Goal: Transaction & Acquisition: Book appointment/travel/reservation

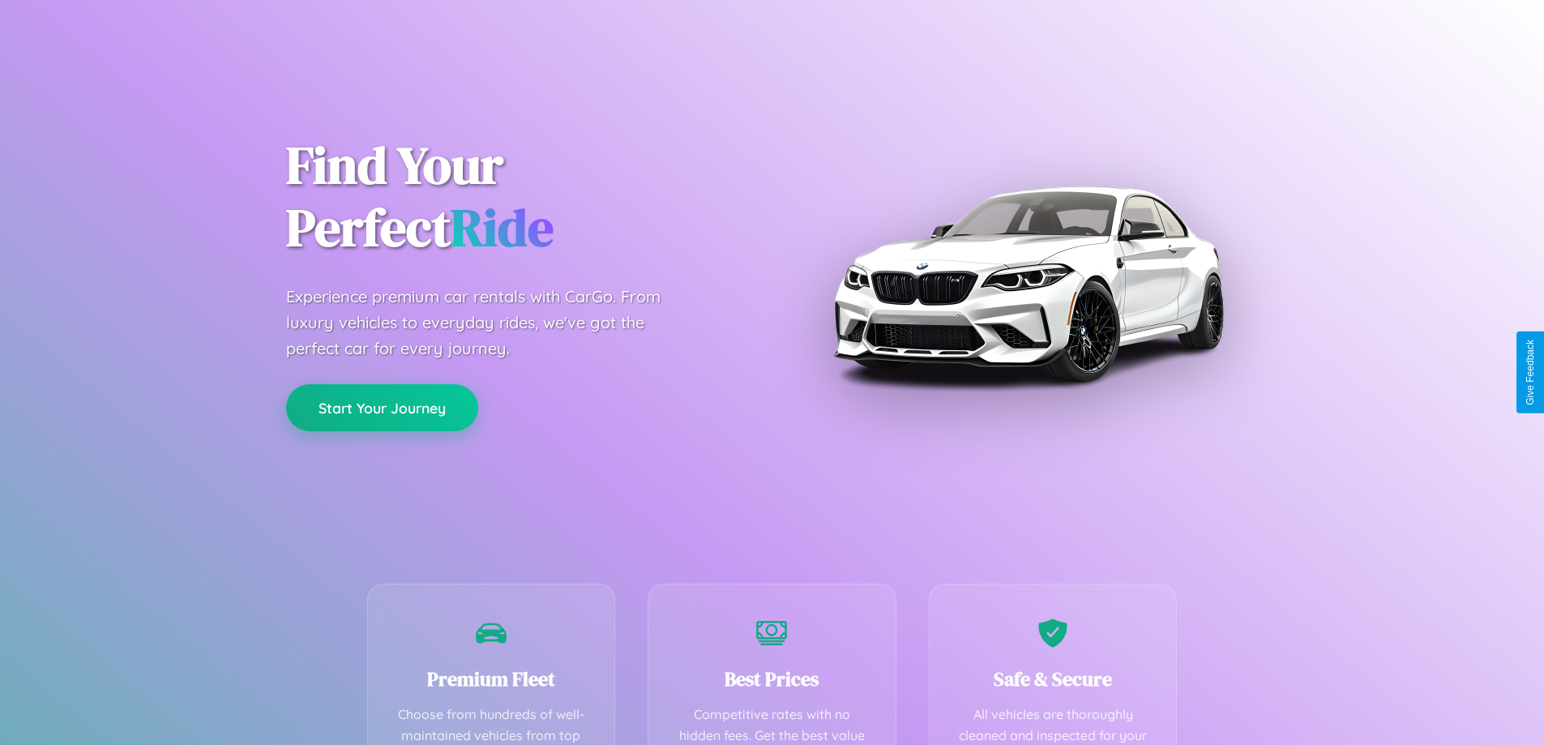
click at [382, 407] on button "Start Your Journey" at bounding box center [382, 407] width 192 height 47
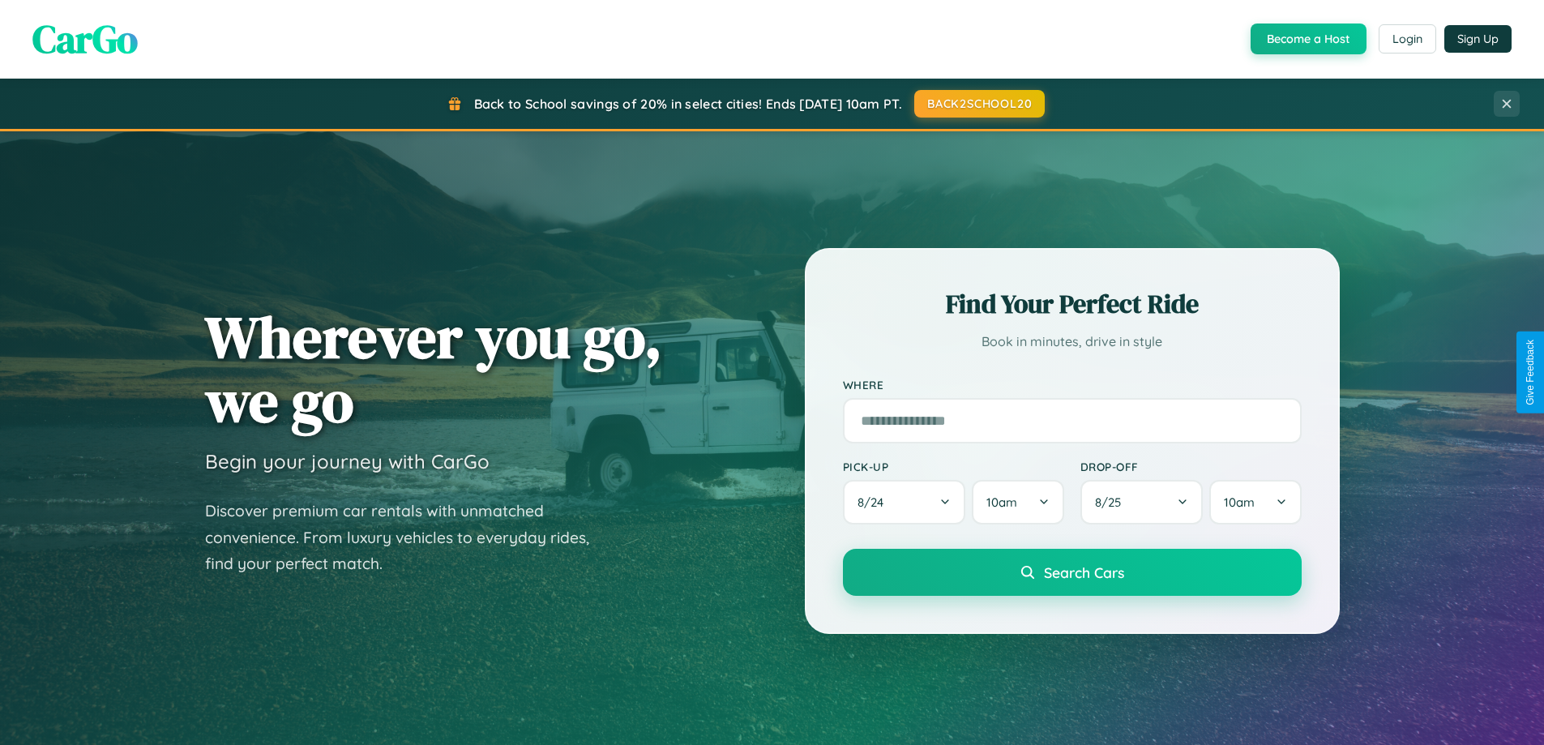
scroll to position [1115, 0]
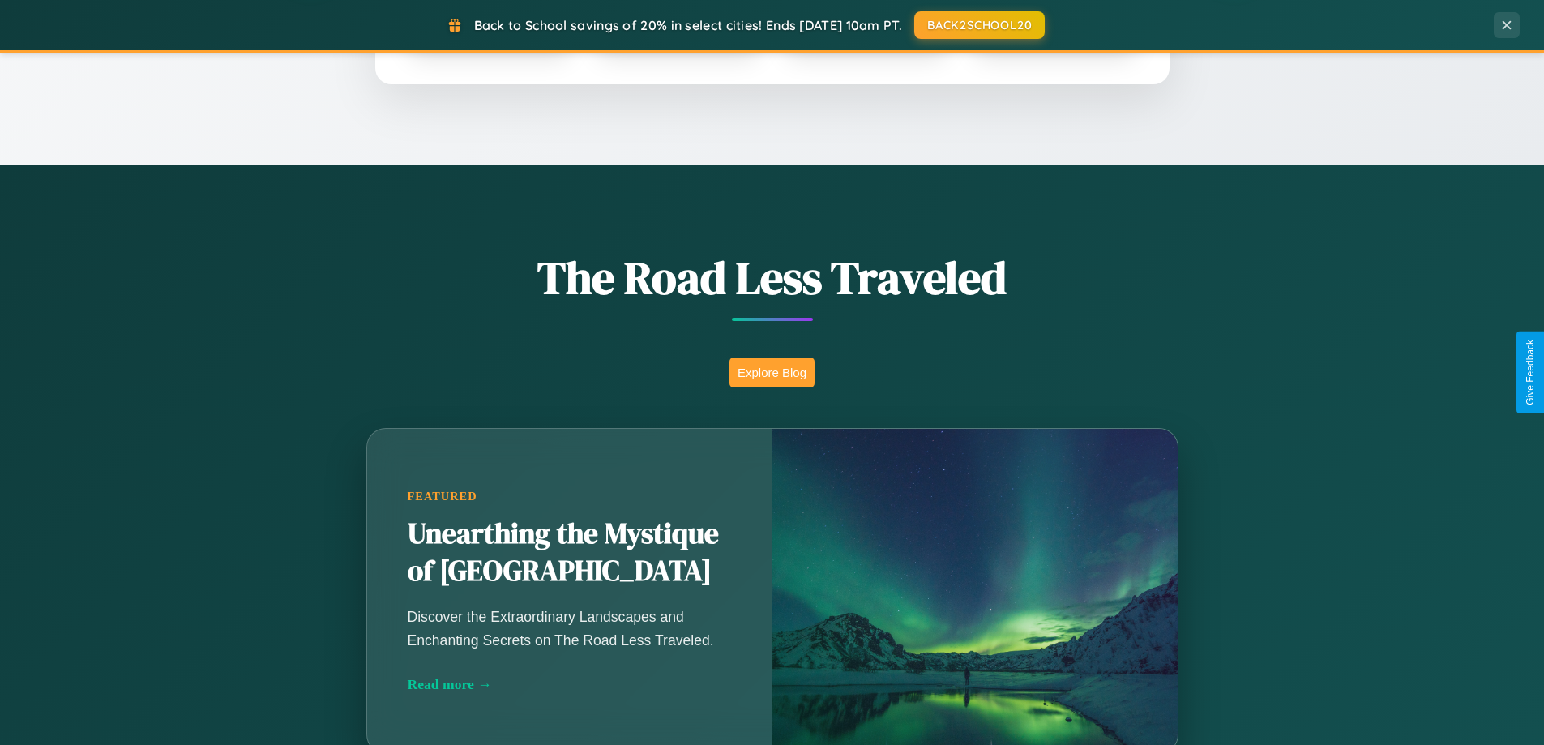
click at [772, 372] on button "Explore Blog" at bounding box center [771, 372] width 85 height 30
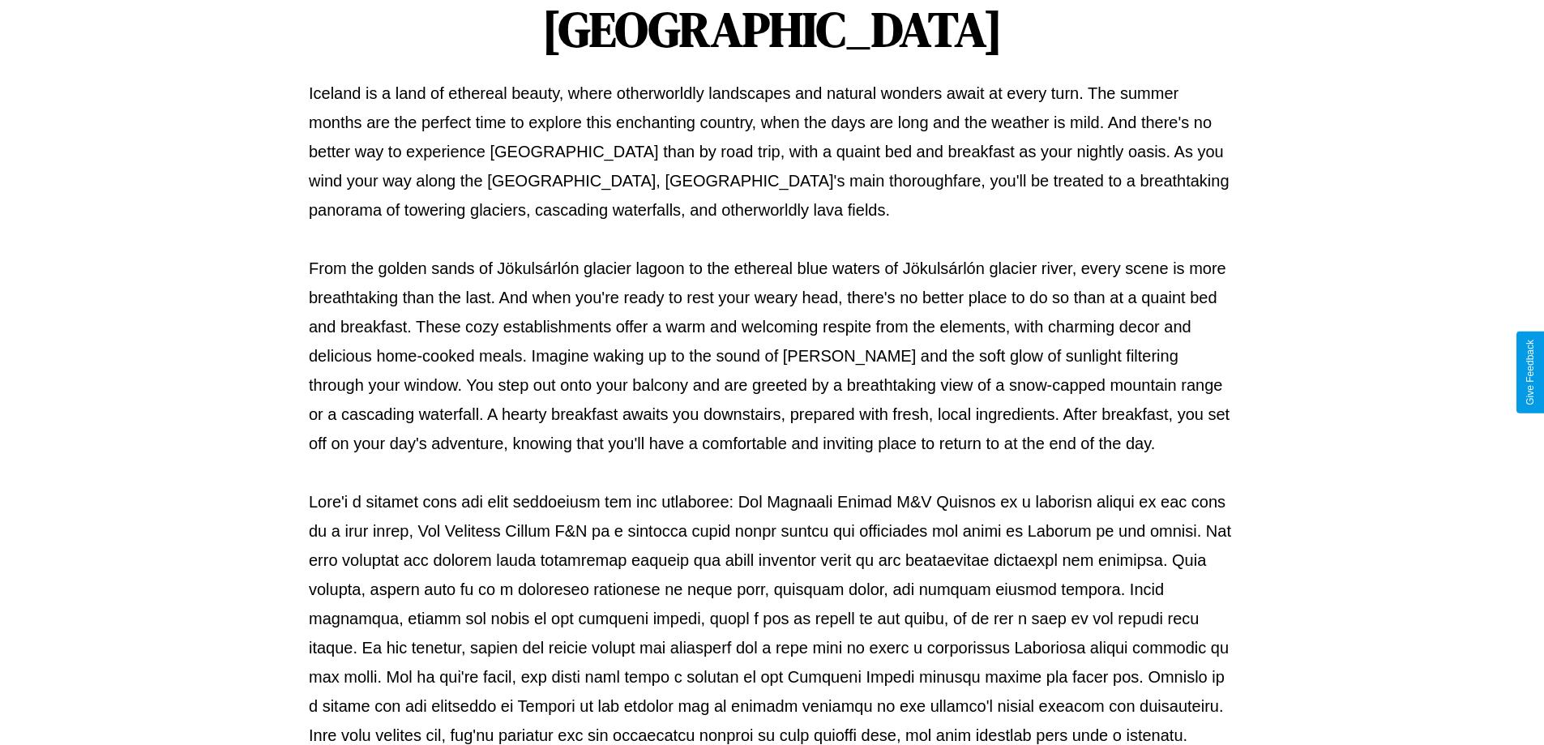
scroll to position [524, 0]
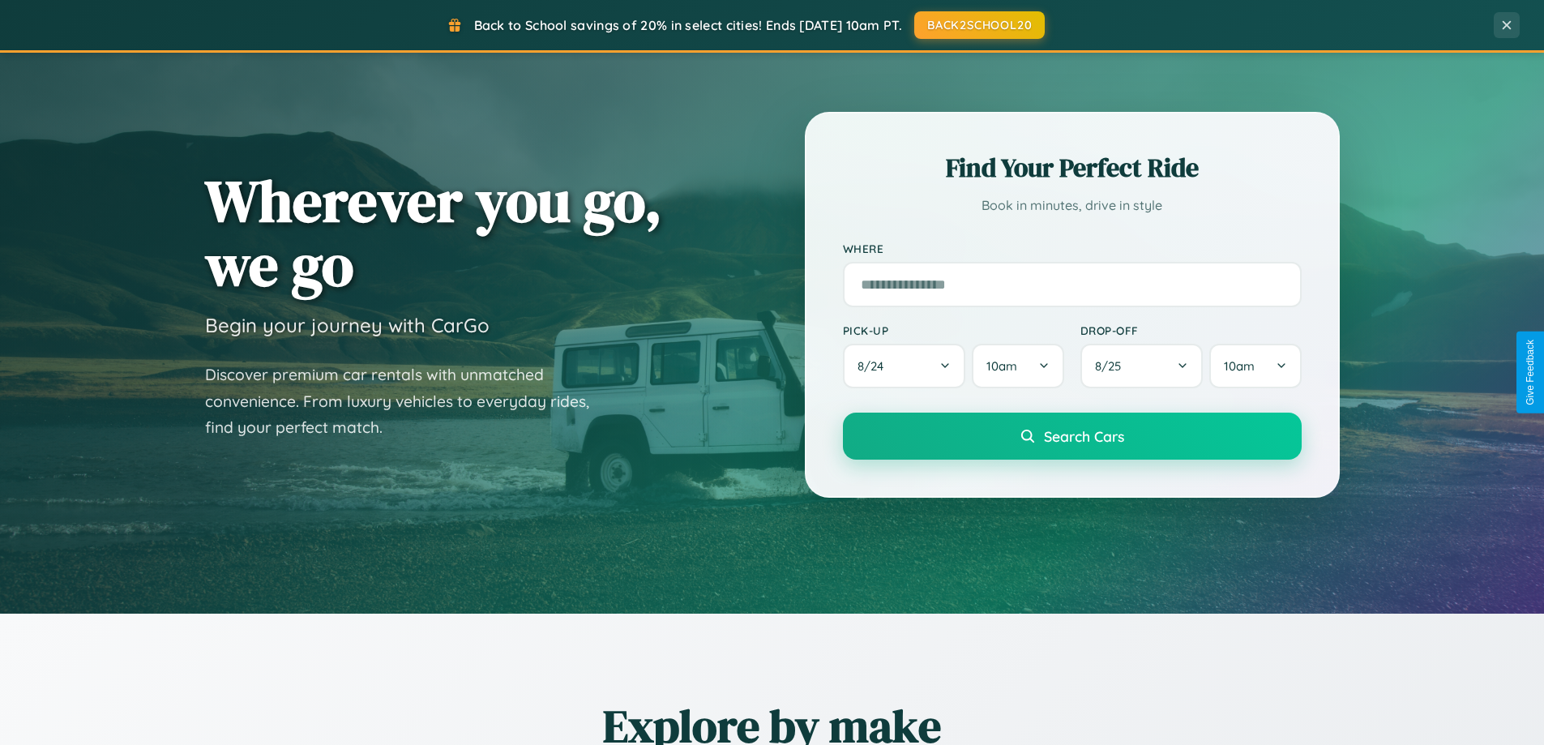
scroll to position [48, 0]
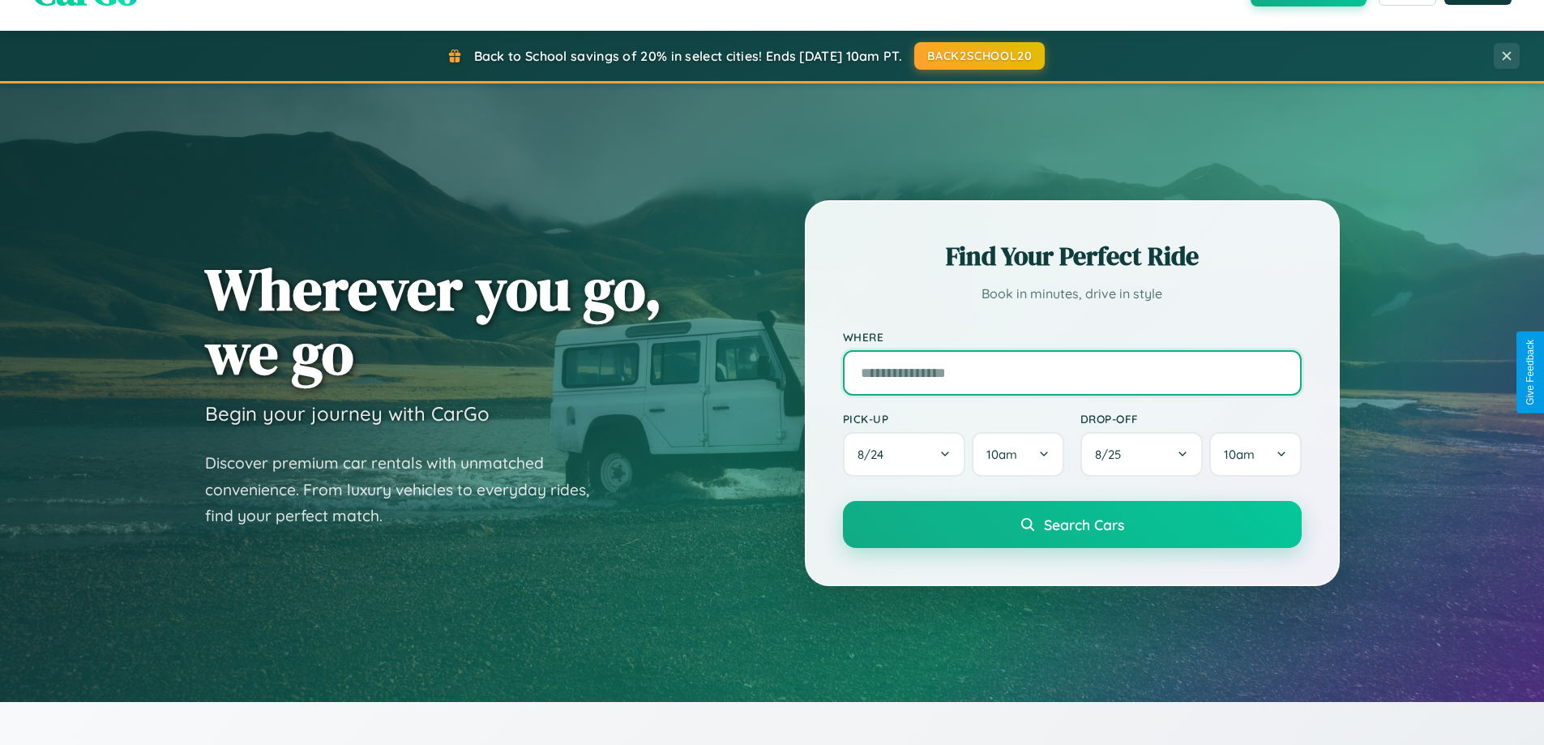
click at [1071, 372] on input "text" at bounding box center [1072, 372] width 459 height 45
type input "**********"
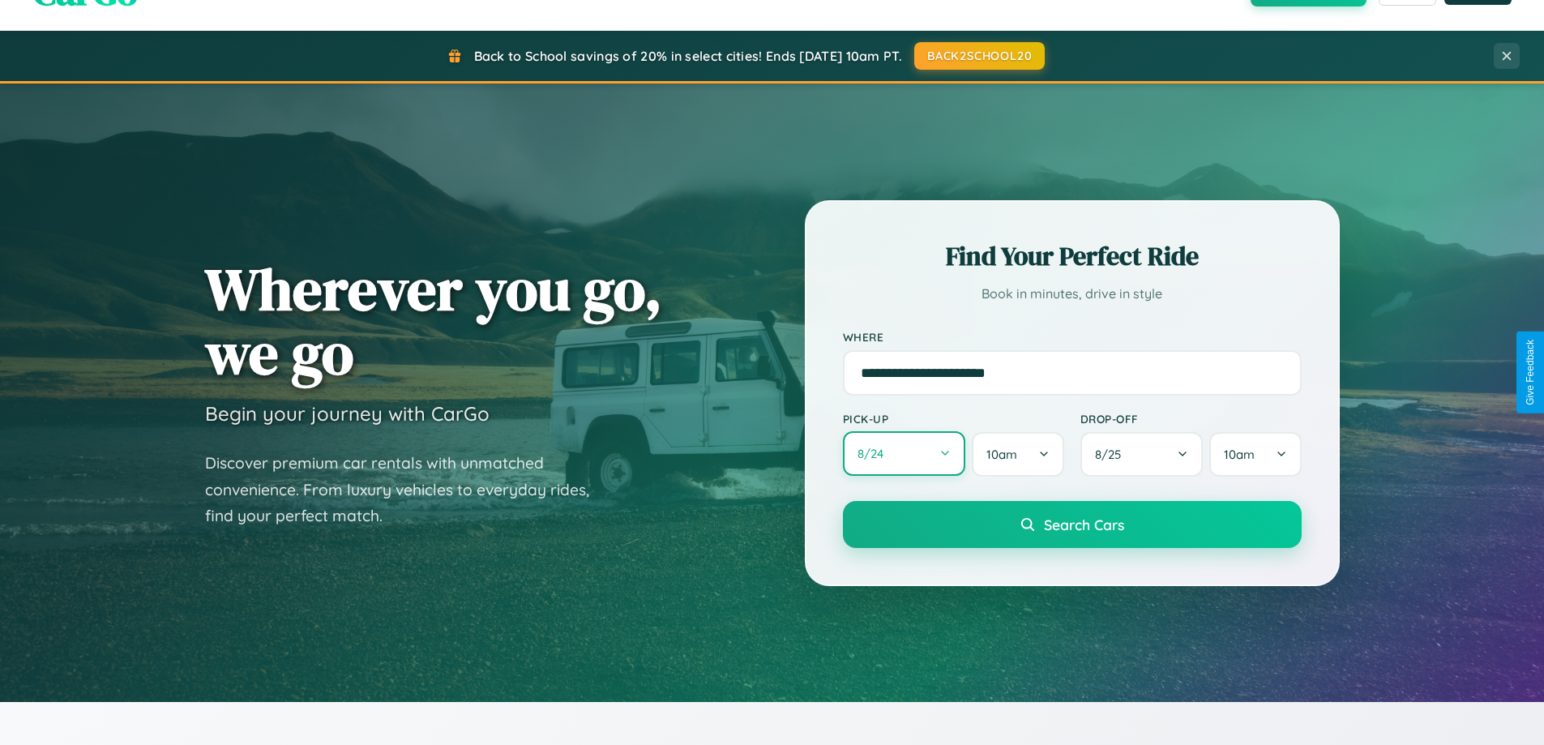
click at [904, 455] on button "8 / 24" at bounding box center [904, 453] width 123 height 45
select select "*"
select select "****"
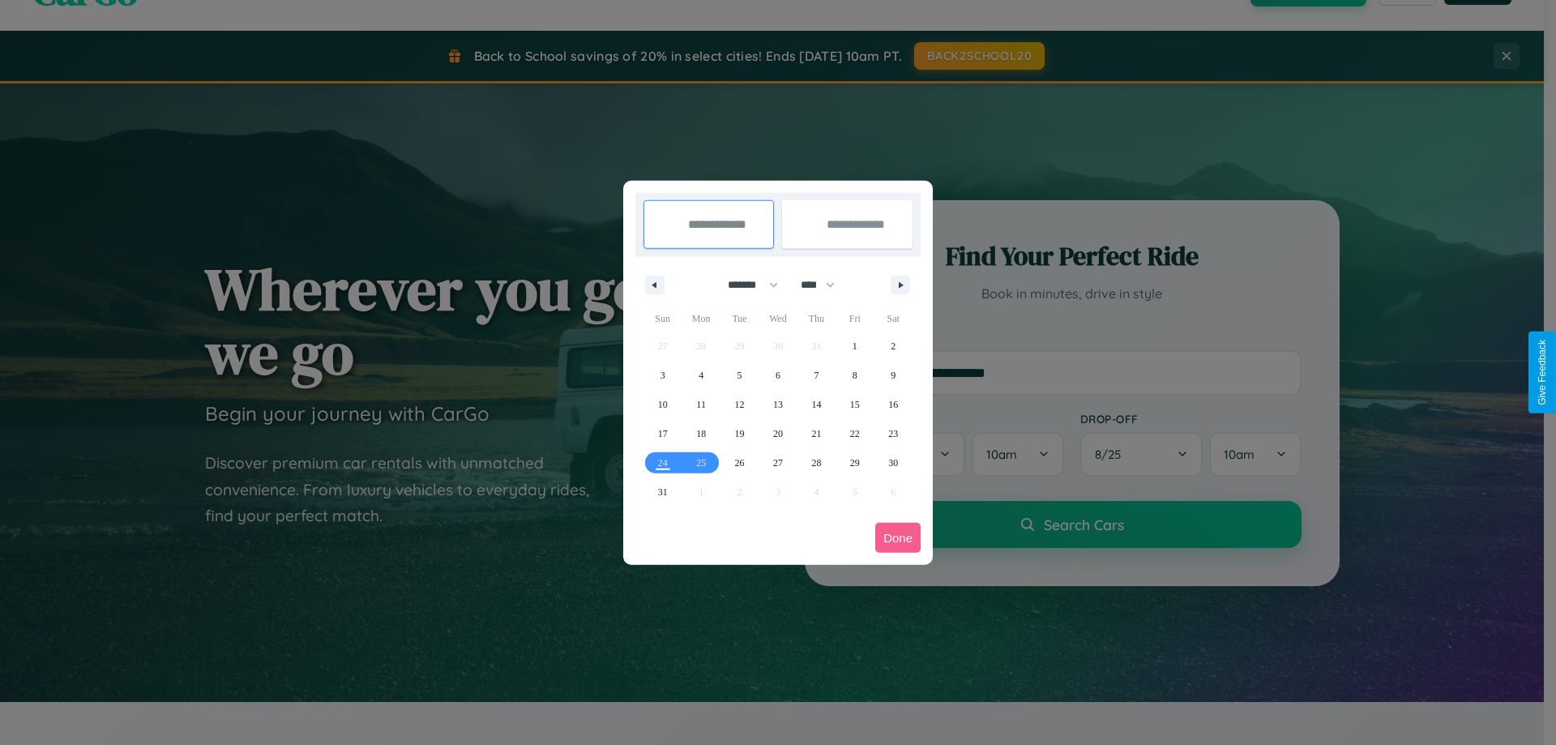
drag, startPoint x: 746, startPoint y: 284, endPoint x: 778, endPoint y: 325, distance: 51.9
click at [746, 284] on select "******* ******** ***** ***** *** **** **** ****** ********* ******* ******** **…" at bounding box center [750, 285] width 69 height 27
select select "*"
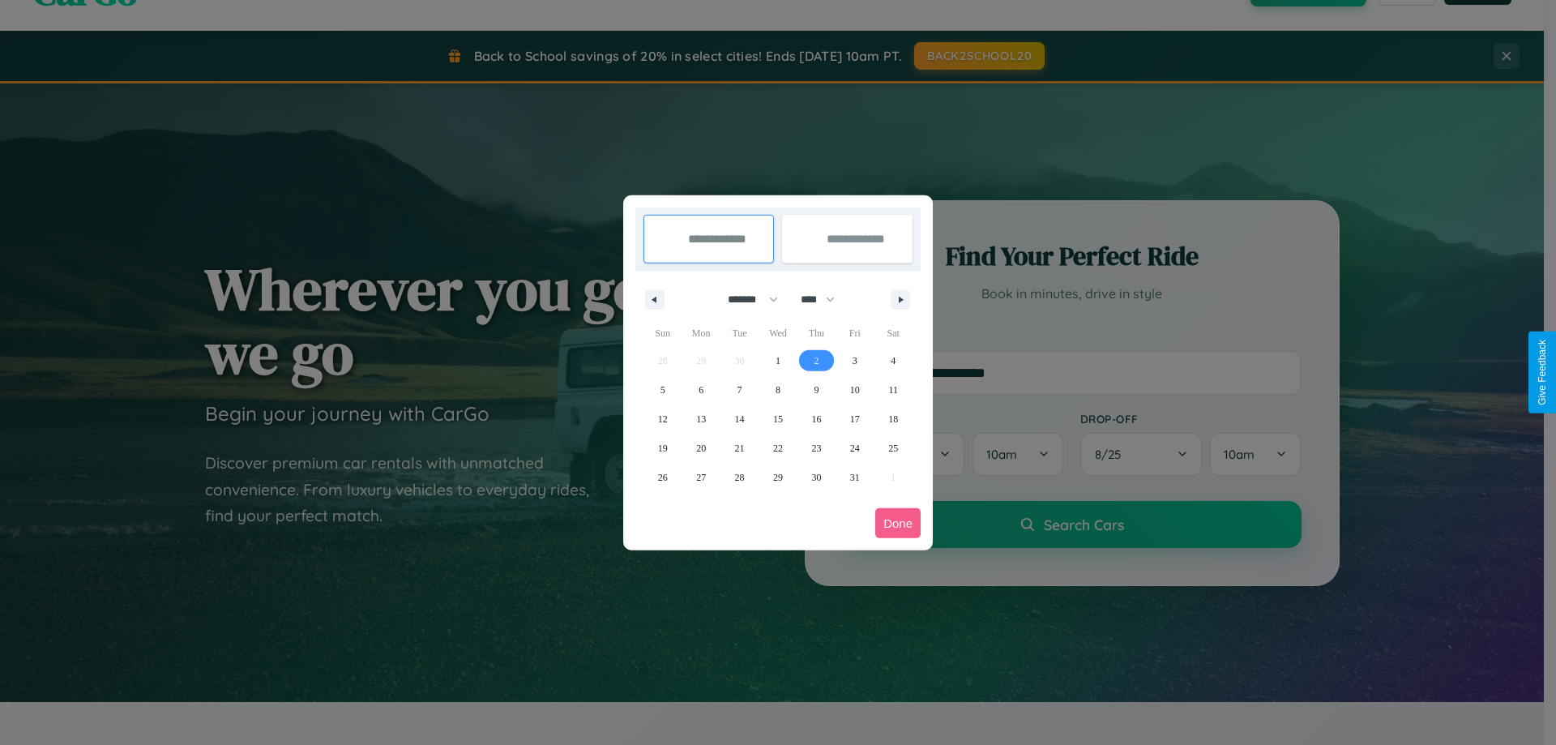
click at [816, 360] on span "2" at bounding box center [816, 360] width 5 height 29
type input "**********"
click at [893, 389] on span "11" at bounding box center [893, 389] width 10 height 29
type input "**********"
click at [898, 523] on button "Done" at bounding box center [897, 523] width 45 height 30
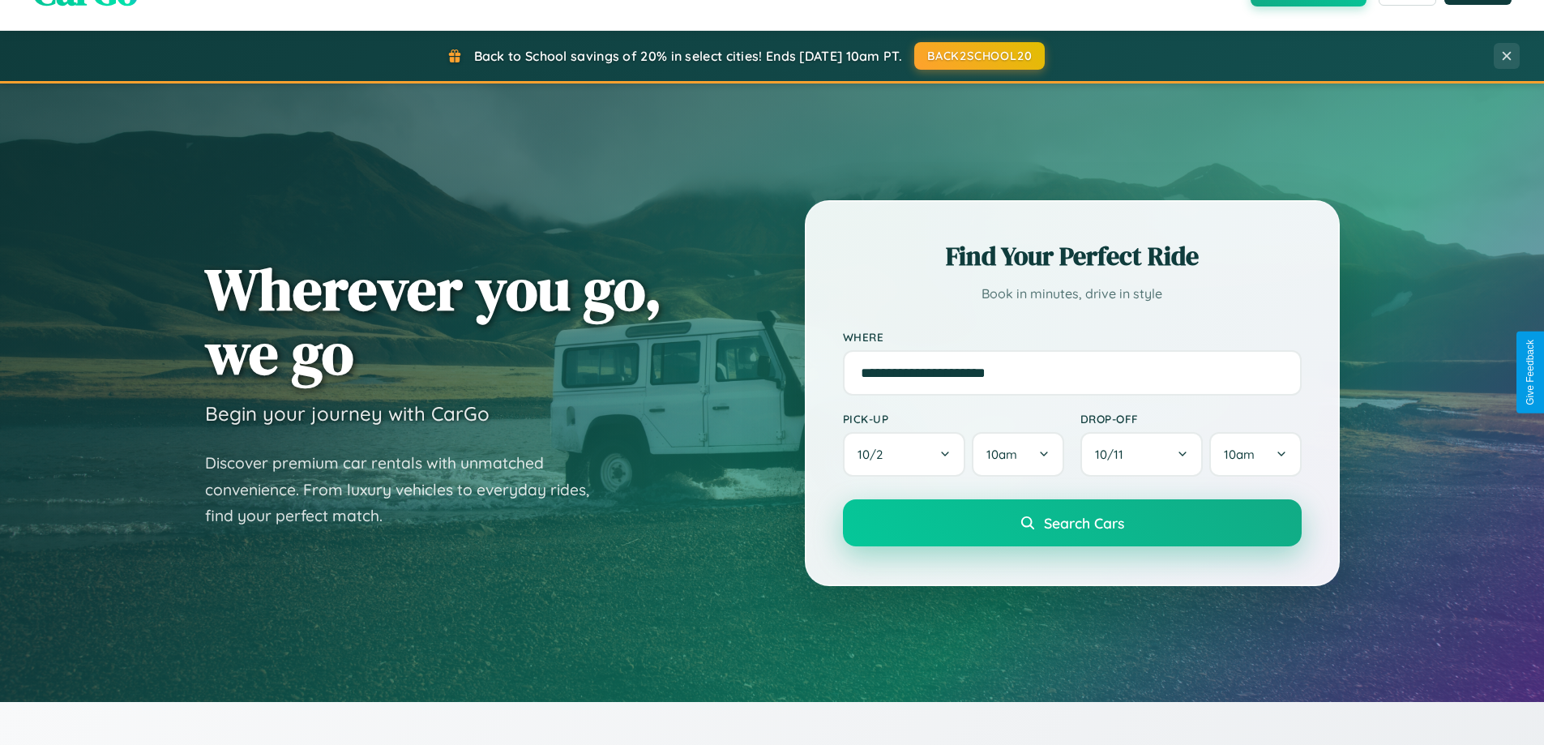
click at [1071, 523] on span "Search Cars" at bounding box center [1084, 523] width 80 height 18
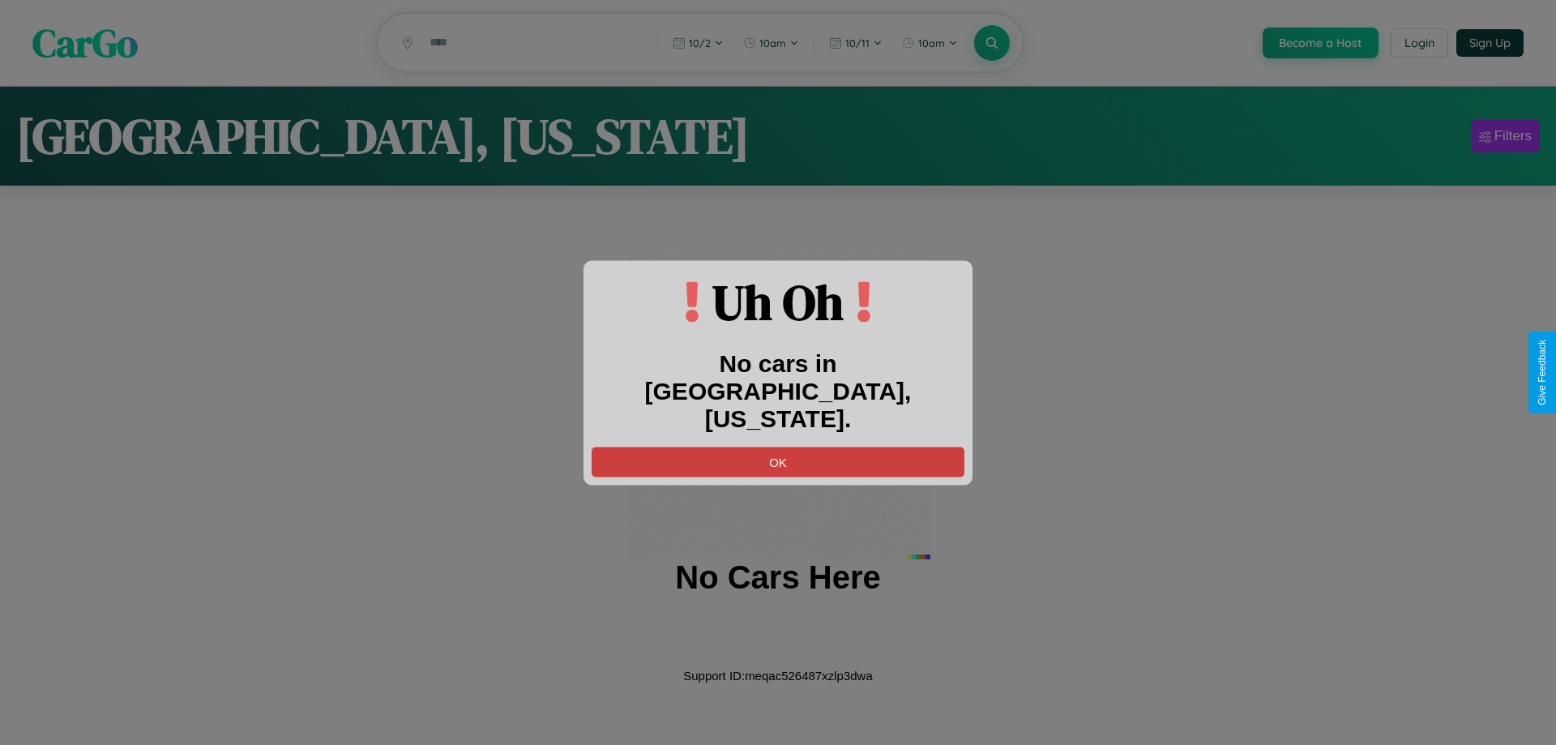
click at [778, 447] on button "OK" at bounding box center [778, 462] width 373 height 30
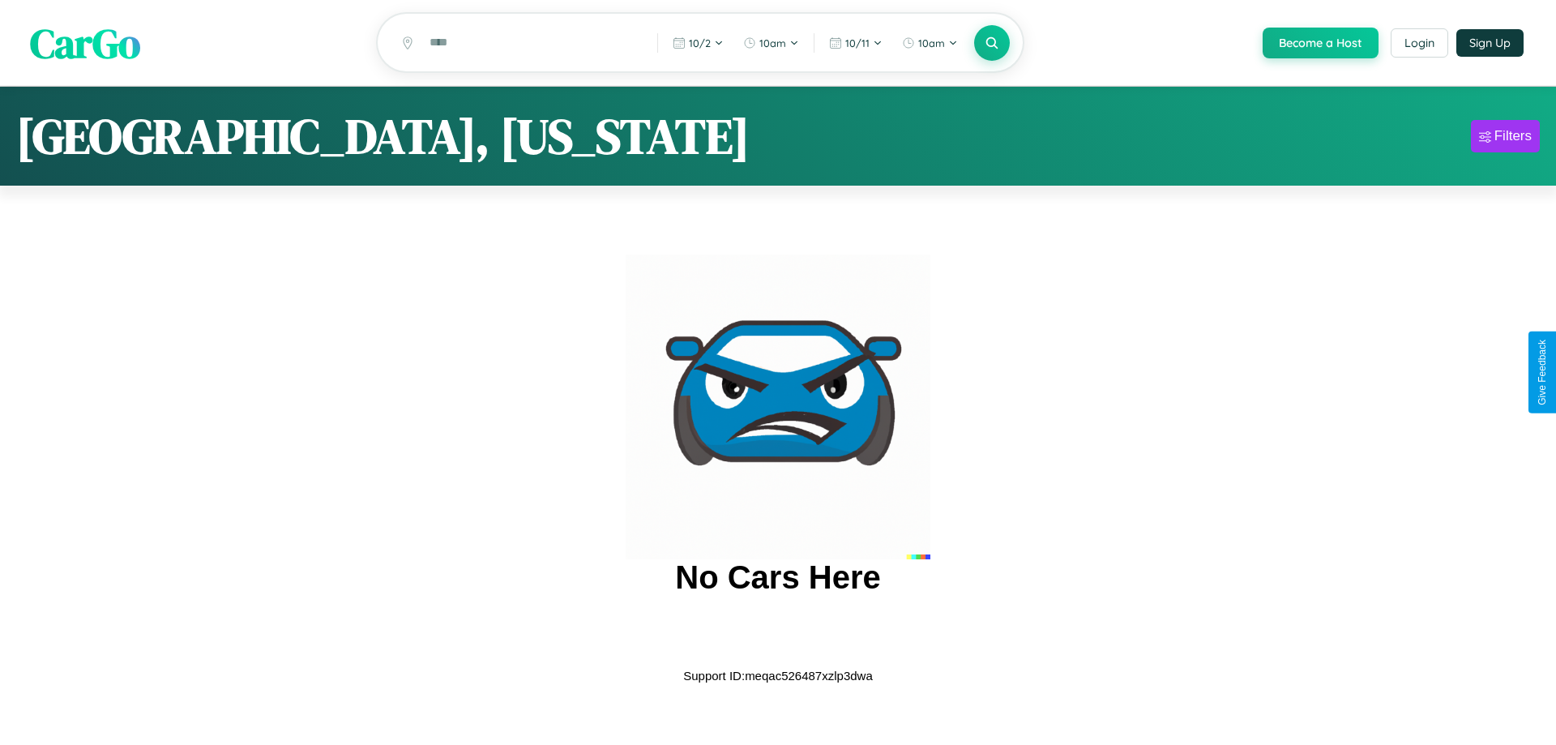
click at [85, 44] on span "CarGo" at bounding box center [85, 43] width 110 height 56
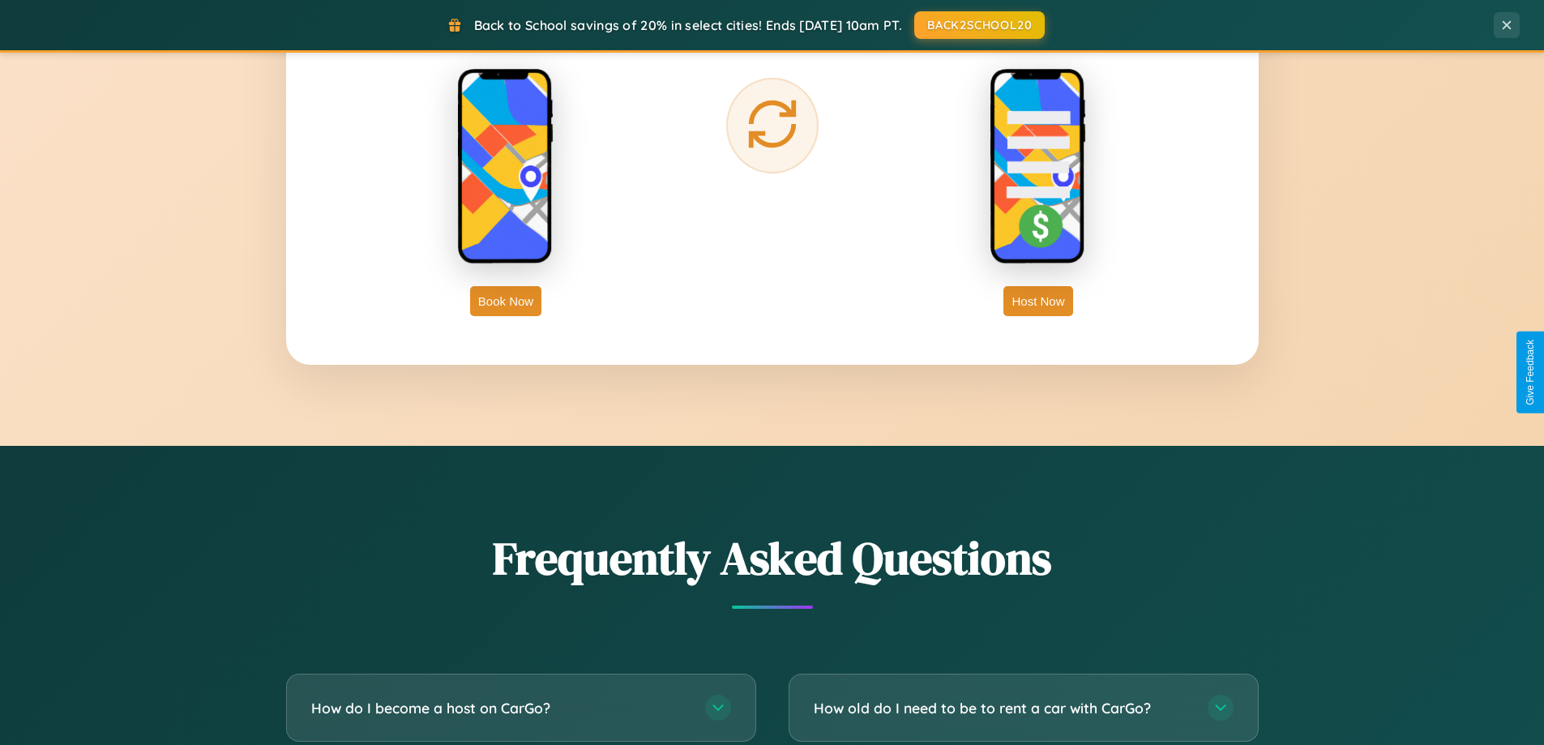
scroll to position [3119, 0]
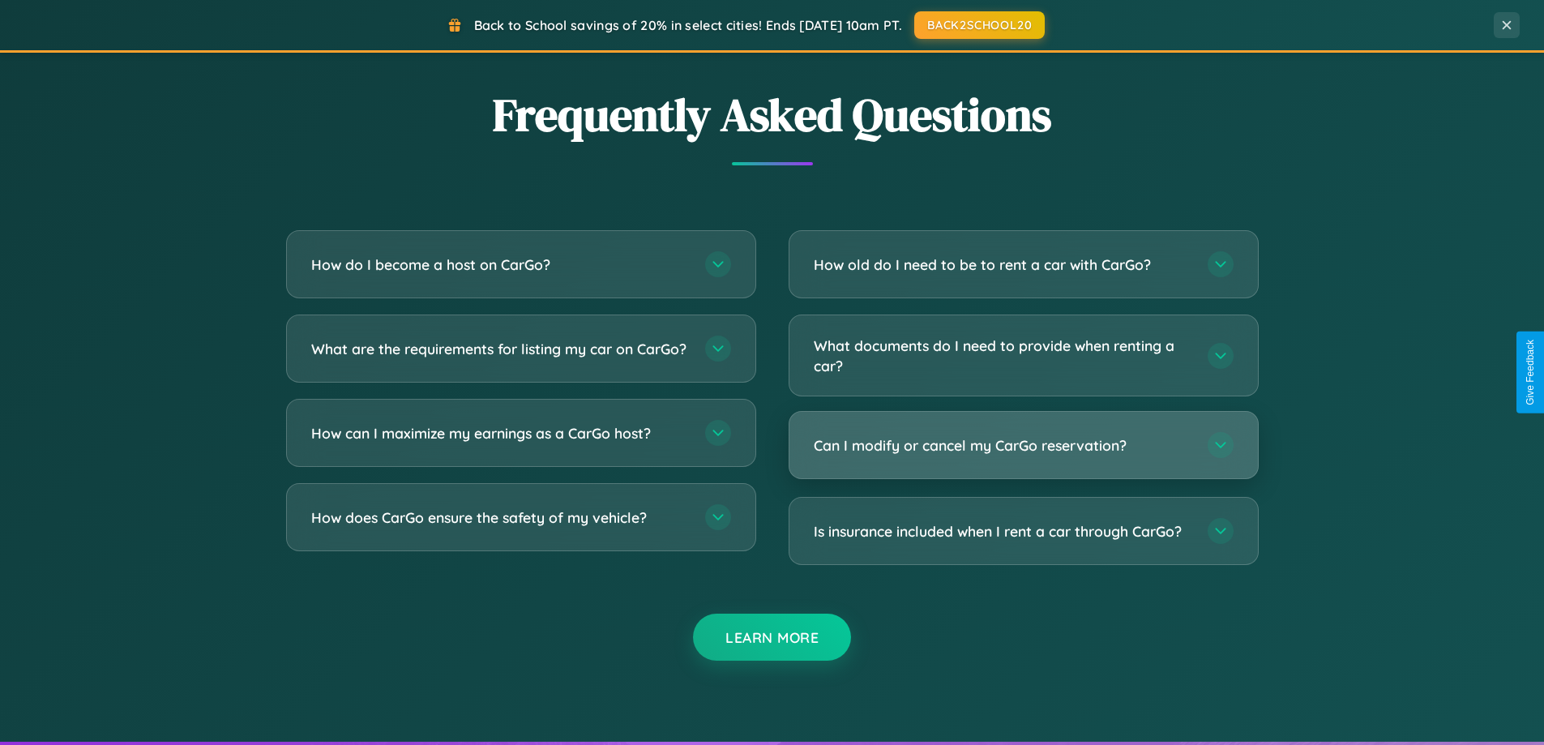
click at [1023, 445] on h3 "Can I modify or cancel my CarGo reservation?" at bounding box center [1003, 445] width 378 height 20
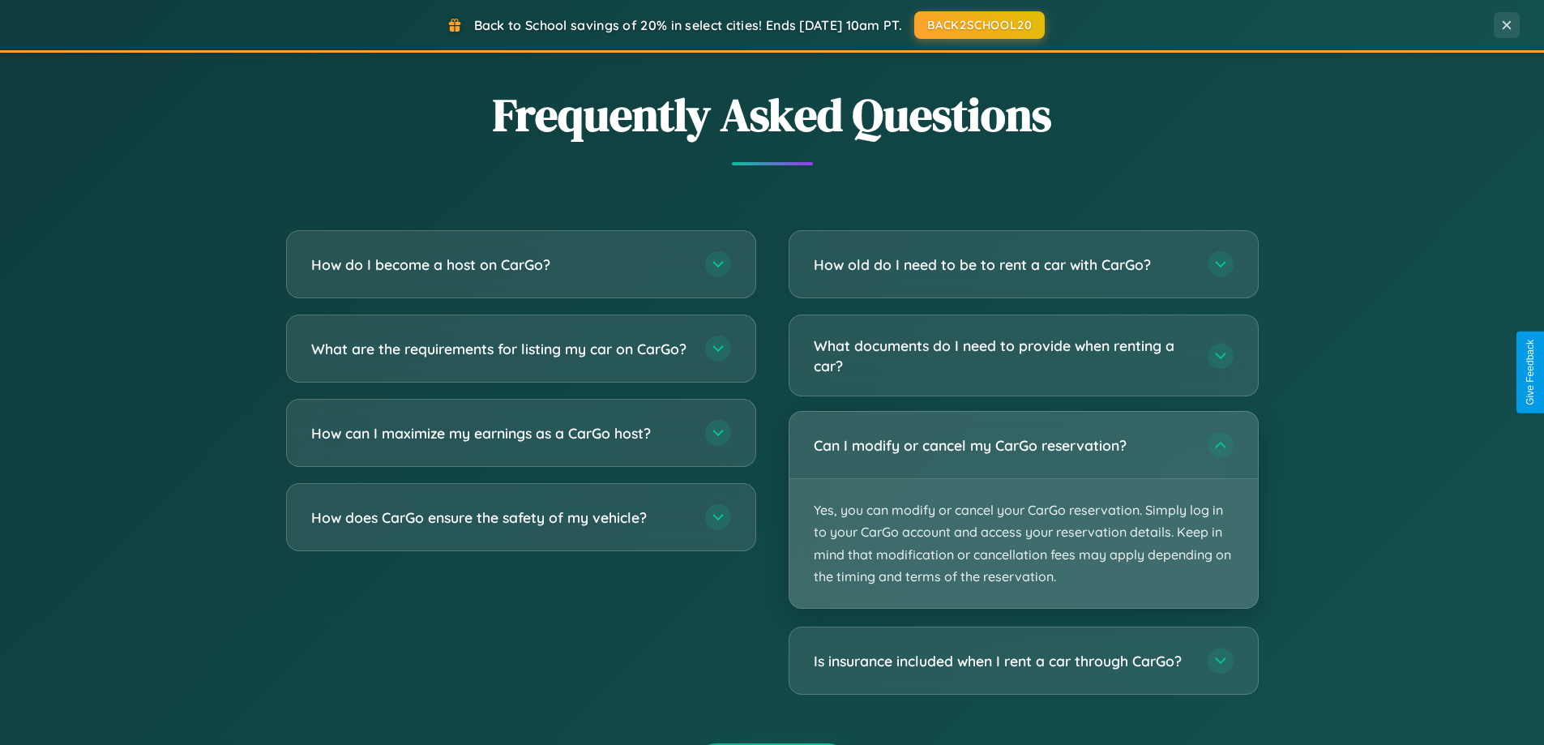
click at [1023, 510] on p "Yes, you can modify or cancel your CarGo reservation. Simply log in to your Car…" at bounding box center [1023, 543] width 468 height 129
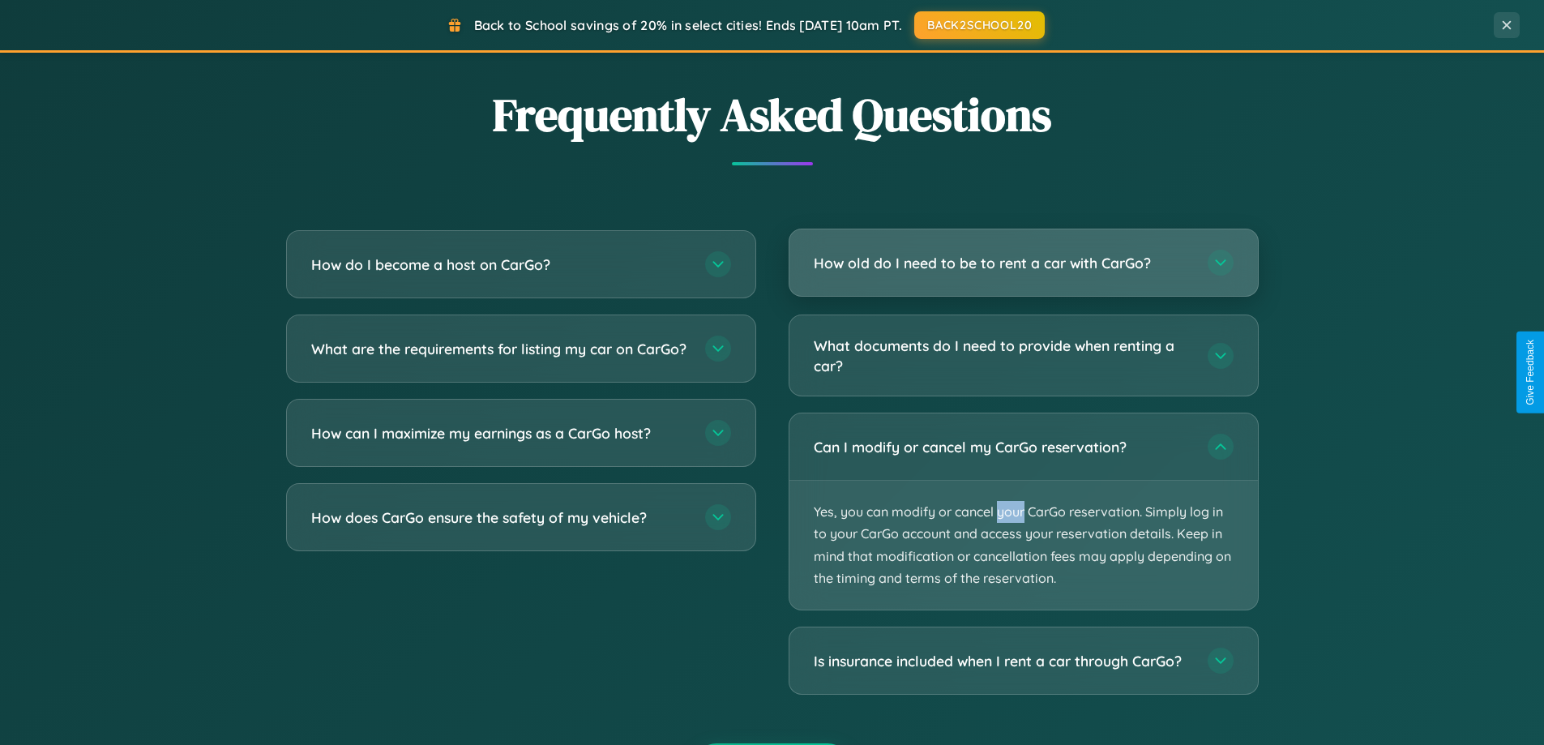
click at [1023, 263] on h3 "How old do I need to be to rent a car with CarGo?" at bounding box center [1003, 263] width 378 height 20
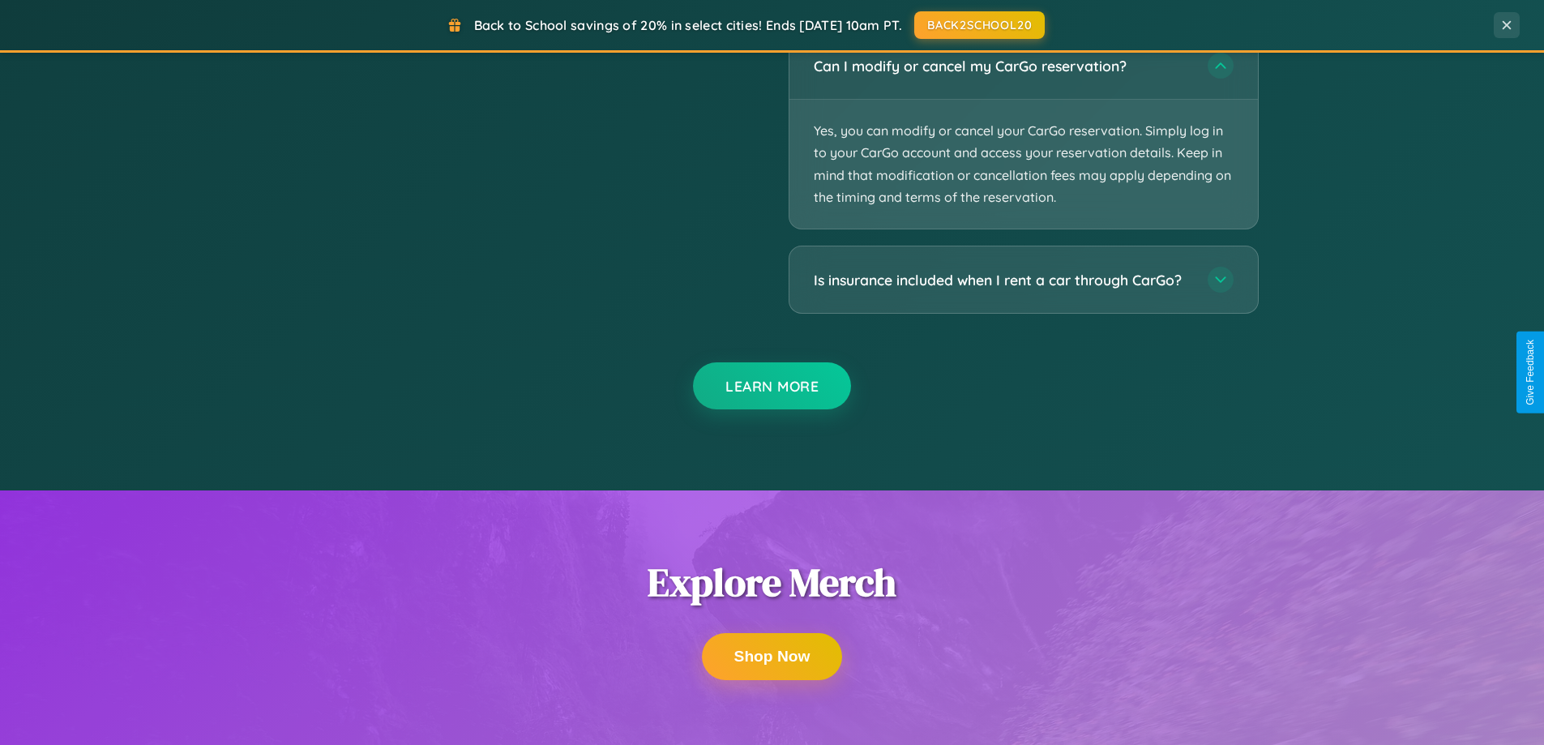
scroll to position [2885, 0]
